Goal: Navigation & Orientation: Go to known website

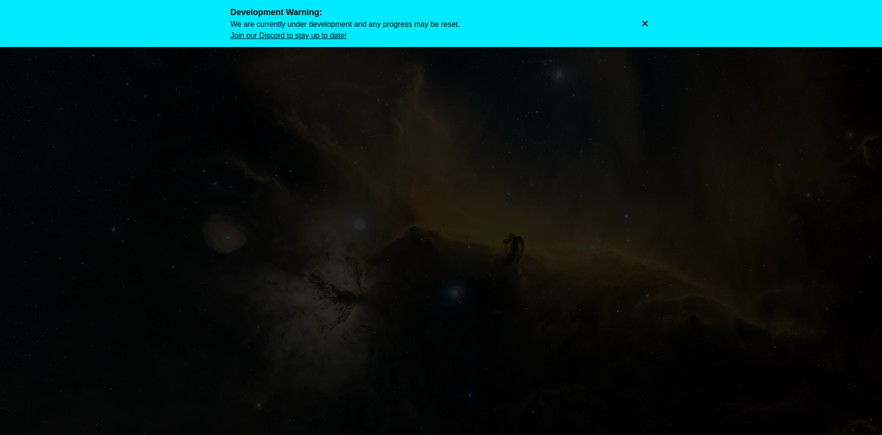
click at [646, 23] on icon "Dismiss warning" at bounding box center [645, 24] width 6 height 6
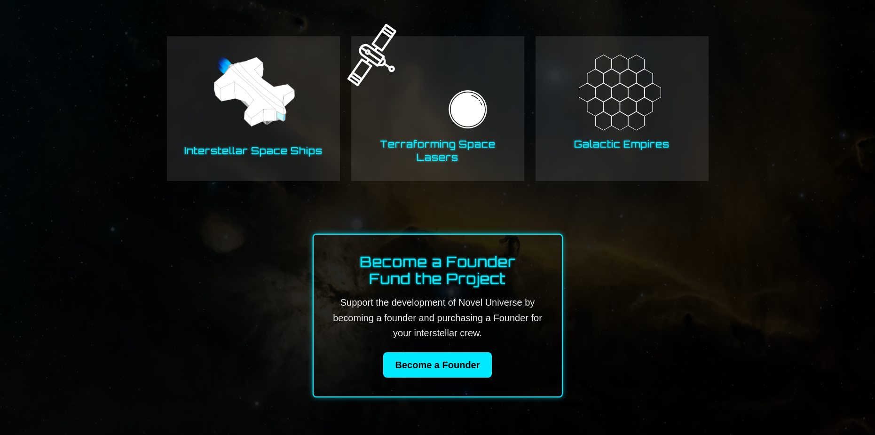
scroll to position [612, 0]
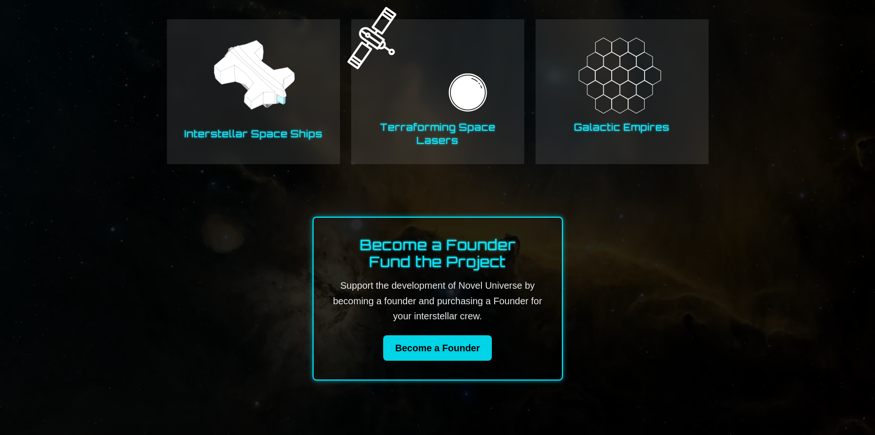
click at [423, 347] on link "Become a Founder" at bounding box center [437, 347] width 108 height 25
